Goal: Navigation & Orientation: Find specific page/section

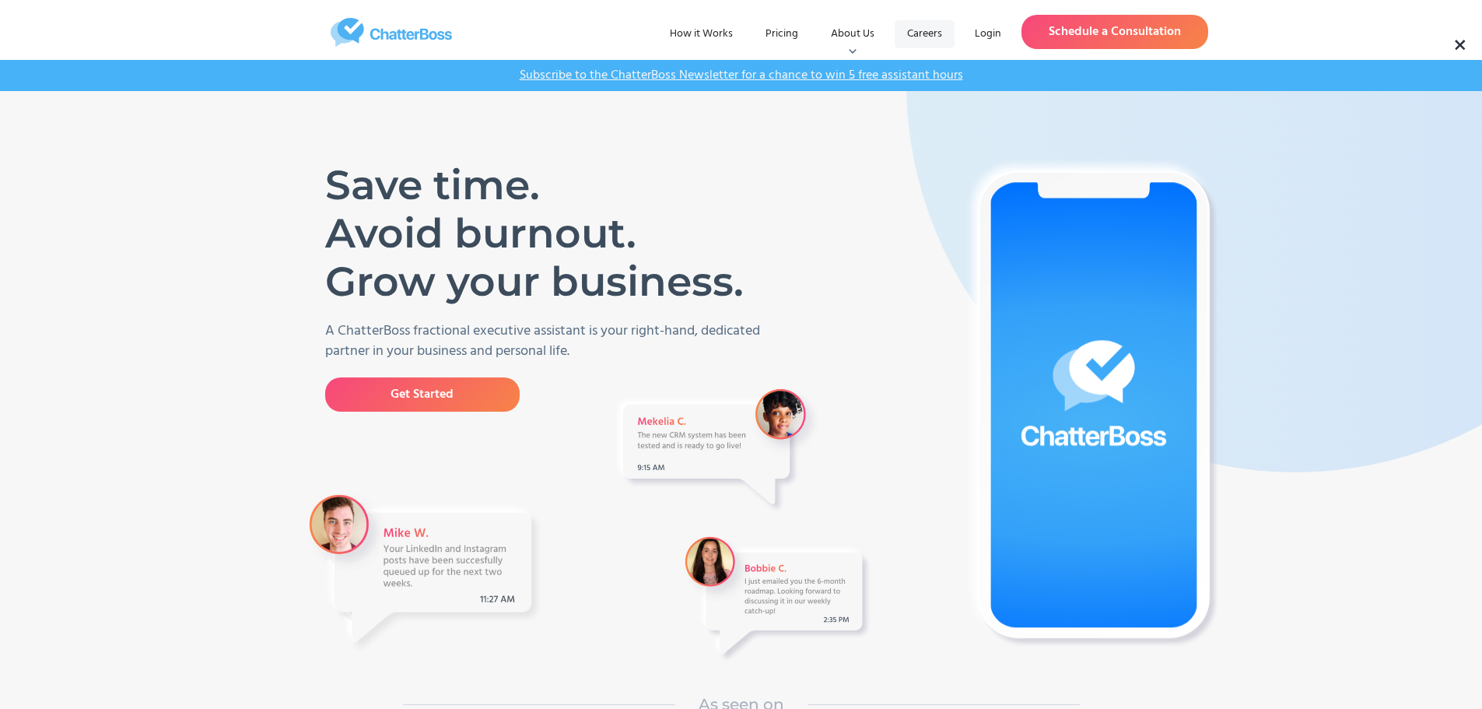
click at [920, 40] on link "Careers" at bounding box center [924, 34] width 60 height 28
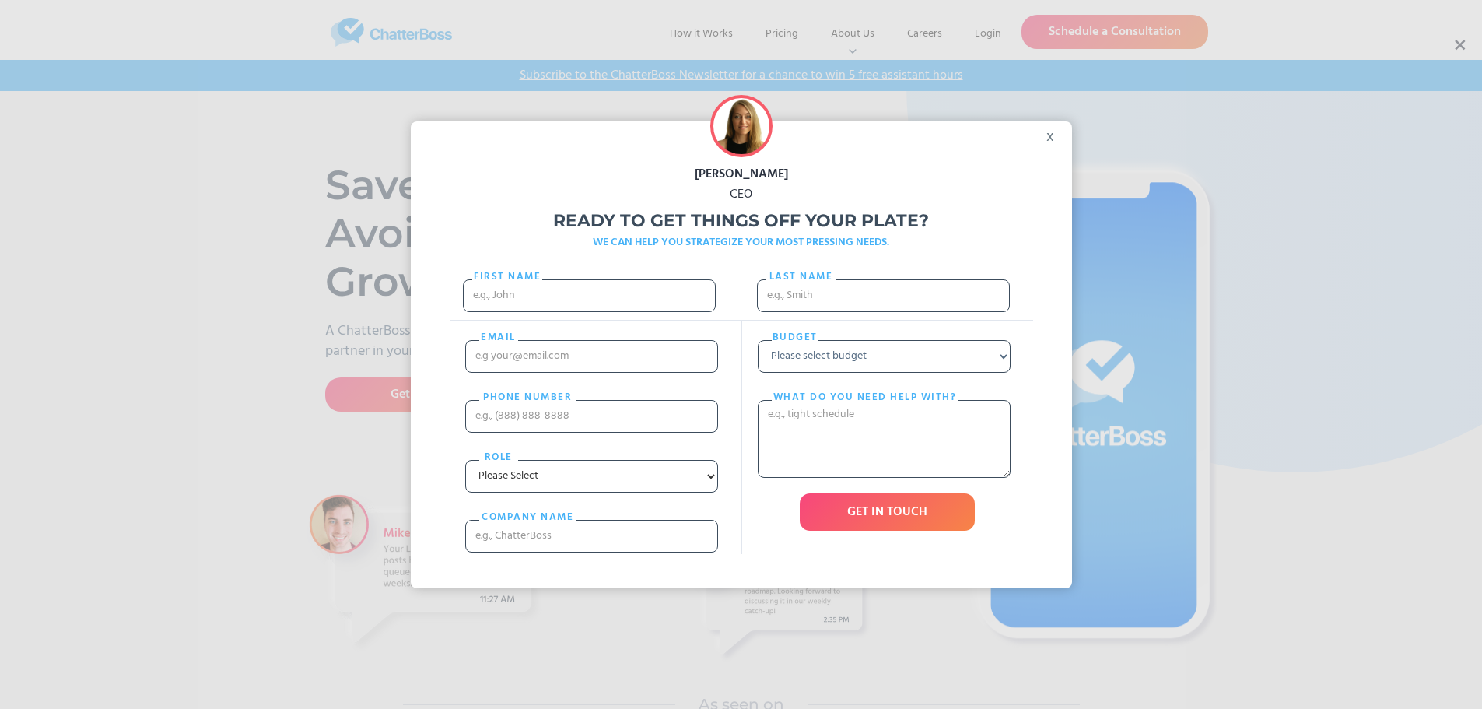
click at [1051, 136] on div "x" at bounding box center [1054, 132] width 35 height 23
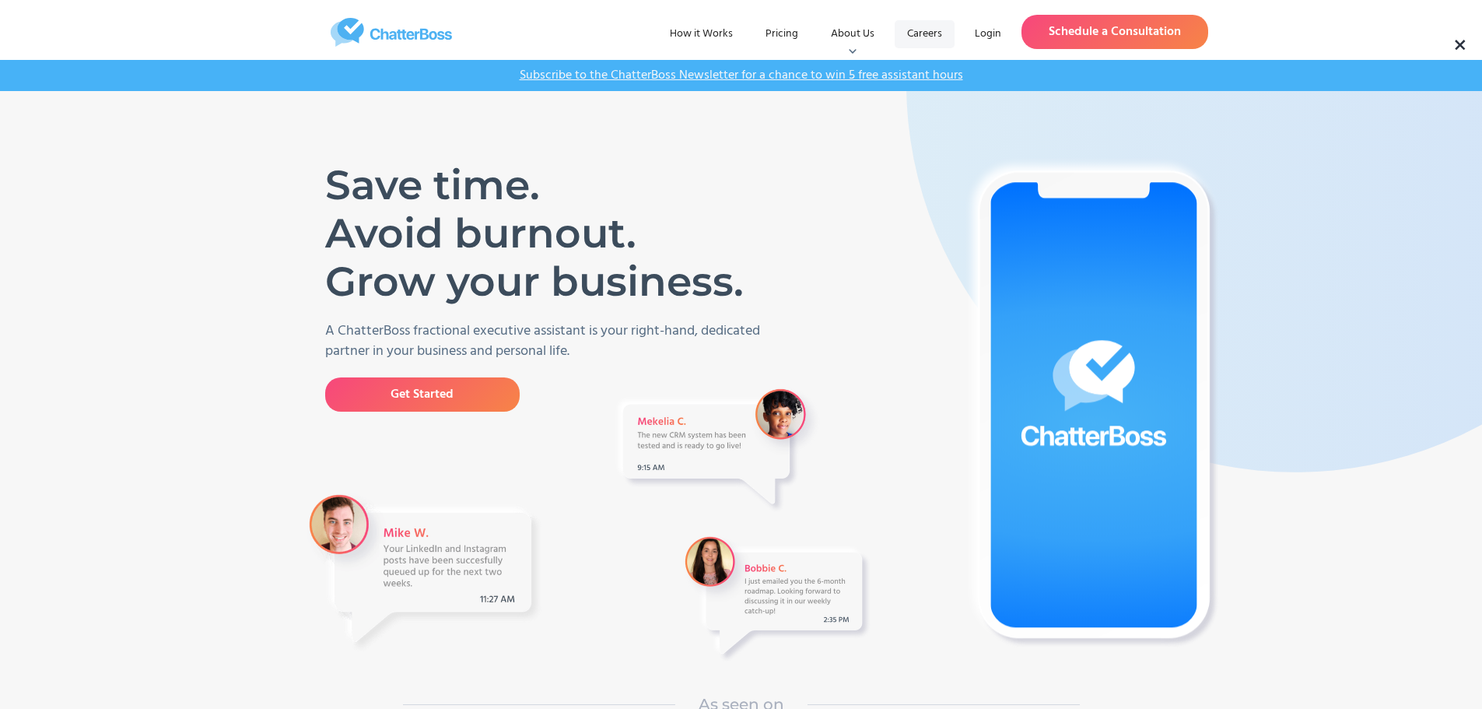
click at [920, 33] on link "Careers" at bounding box center [924, 34] width 60 height 28
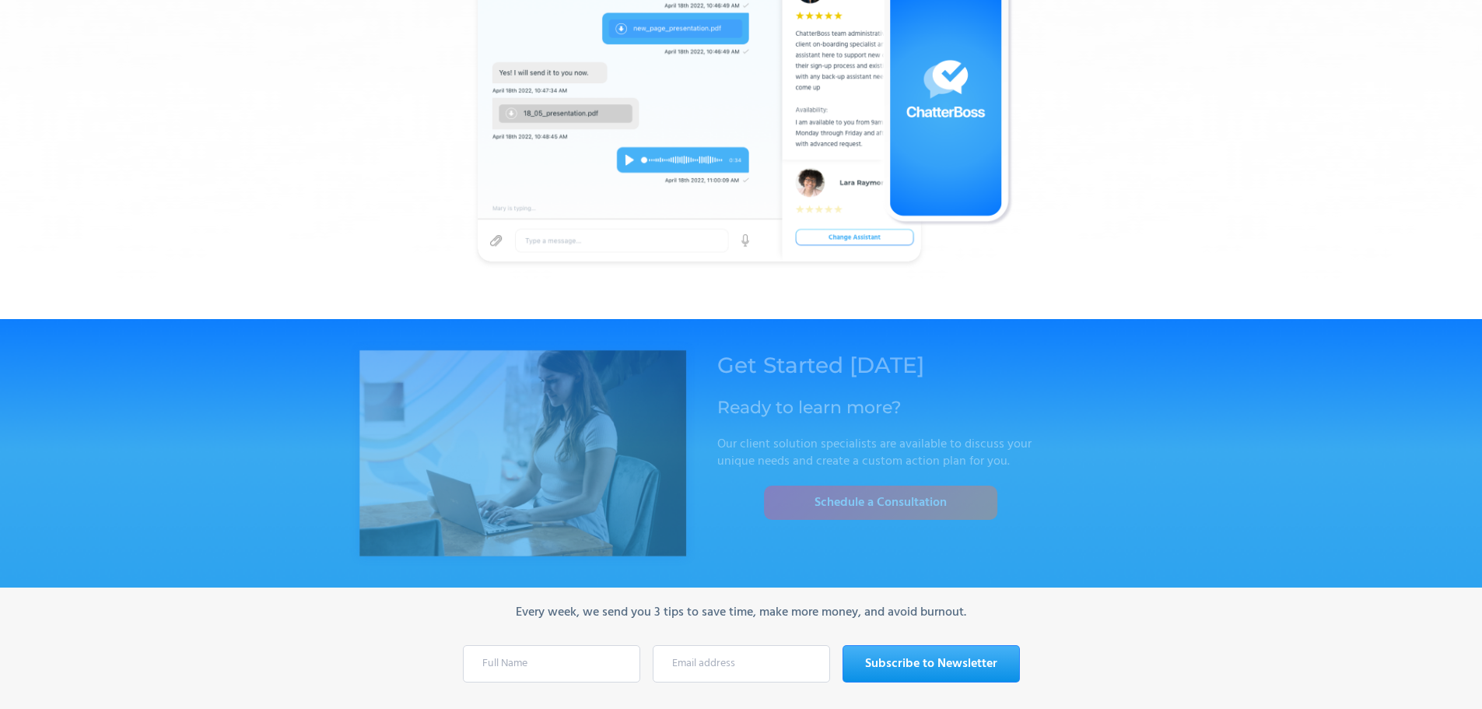
scroll to position [5190, 0]
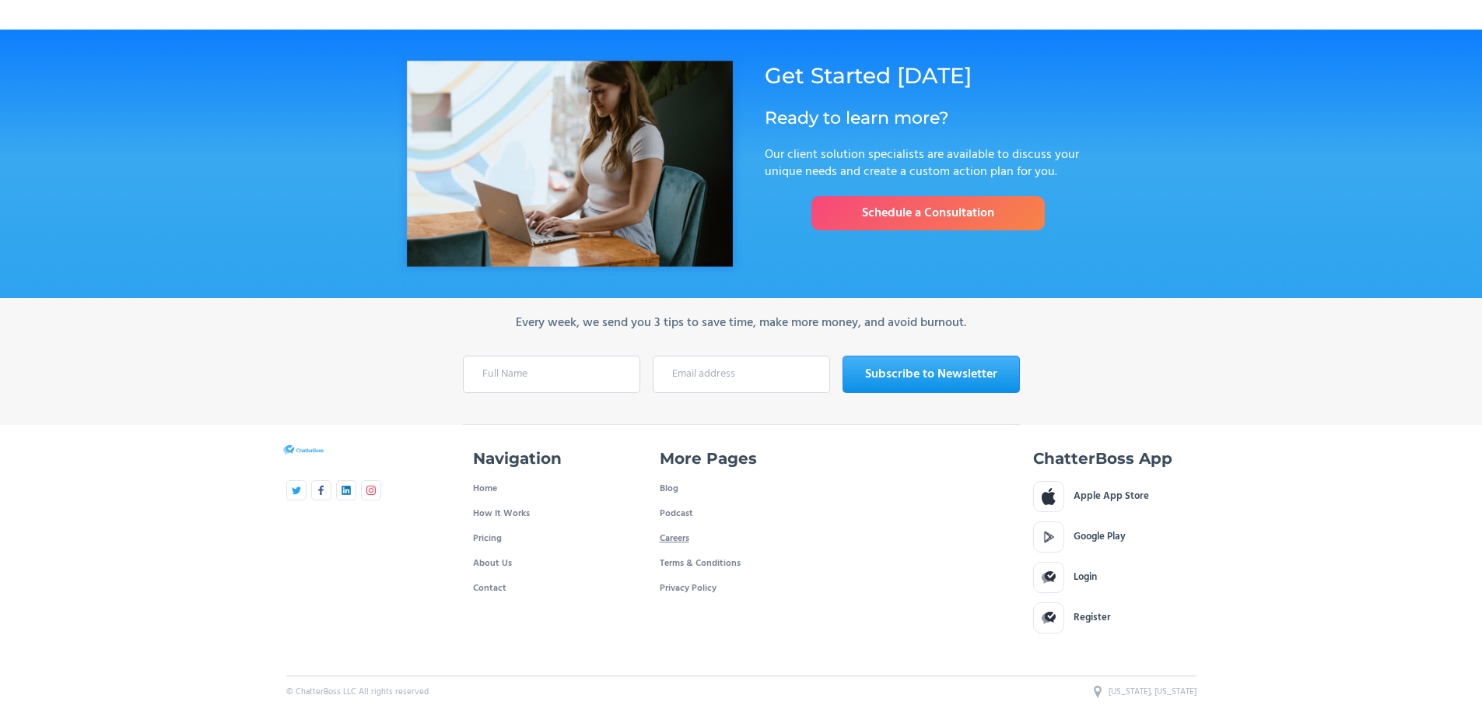
click at [674, 526] on link "Careers" at bounding box center [675, 538] width 30 height 25
